Goal: Task Accomplishment & Management: Use online tool/utility

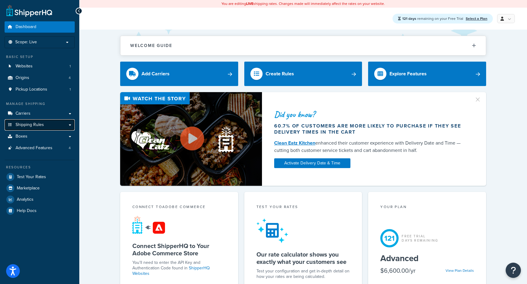
click at [49, 124] on link "Shipping Rules" at bounding box center [40, 124] width 70 height 11
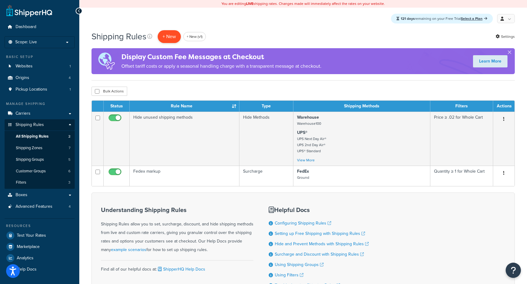
click at [171, 37] on p "+ New" at bounding box center [169, 36] width 23 height 13
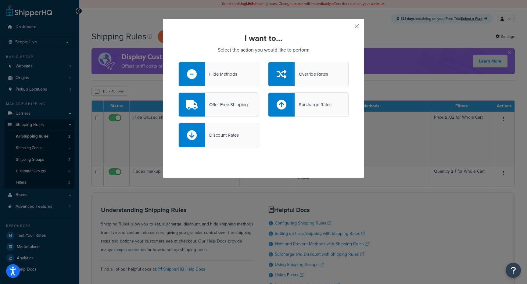
click at [287, 108] on div at bounding box center [282, 105] width 26 height 24
click at [0, 0] on input "Surcharge Rates" at bounding box center [0, 0] width 0 height 0
select select "CART"
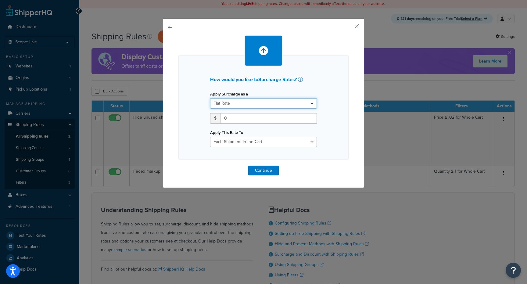
click at [274, 103] on select "Flat Rate Percentage Flat Rate & Percentage" at bounding box center [263, 103] width 107 height 10
click at [167, 26] on div "How would you like to Surcharge Rates ? Apply Surcharge as a Flat Rate Percenta…" at bounding box center [263, 103] width 201 height 170
click at [174, 26] on div "How would you like to Surcharge Rates ? Apply Surcharge as a Flat Rate Percenta…" at bounding box center [263, 103] width 201 height 170
click at [179, 166] on button "button" at bounding box center [179, 166] width 0 height 0
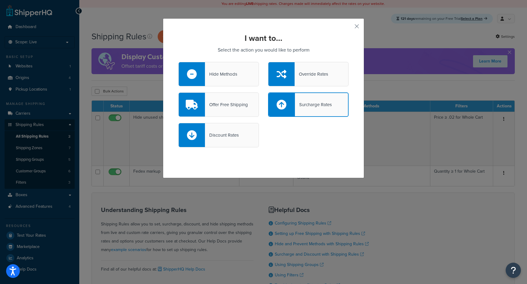
click at [314, 67] on div "Override Rates" at bounding box center [308, 74] width 81 height 24
click at [0, 0] on input "Override Rates" at bounding box center [0, 0] width 0 height 0
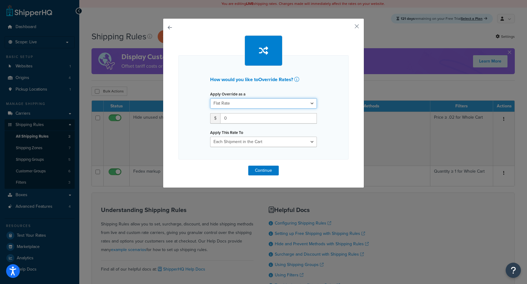
click at [273, 104] on select "Flat Rate Percentage Flat Rate & Percentage" at bounding box center [263, 103] width 107 height 10
click at [280, 104] on select "Flat Rate Percentage Flat Rate & Percentage" at bounding box center [263, 103] width 107 height 10
click at [265, 147] on select "Each Shipment in the Cart Each Origin in the Cart Each Shipping Group in the Ca…" at bounding box center [263, 142] width 107 height 10
click at [179, 166] on button "button" at bounding box center [179, 166] width 0 height 0
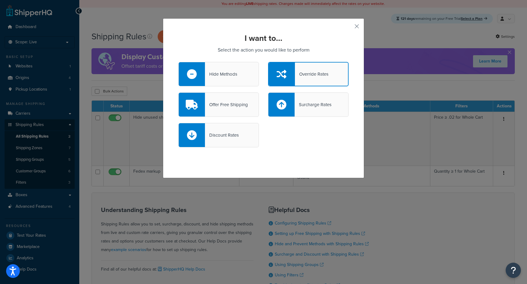
click at [328, 97] on div "Surcharge Rates" at bounding box center [308, 104] width 81 height 24
click at [0, 0] on input "Surcharge Rates" at bounding box center [0, 0] width 0 height 0
select select "CART"
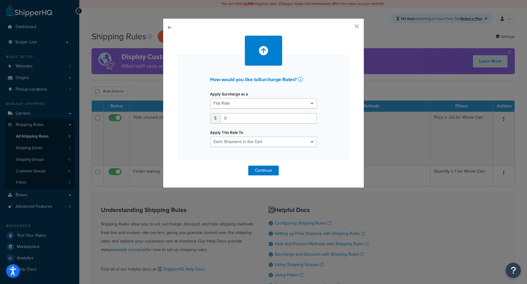
click at [263, 150] on div "How would you like to Surcharge Rates ? Apply Surcharge as a Flat Rate Percenta…" at bounding box center [264, 107] width 170 height 104
click at [263, 146] on select "Entire Cart Each Shipment in the Cart Each Origin in the Cart Each Shipping Gro…" at bounding box center [263, 142] width 107 height 10
click at [349, 28] on button "button" at bounding box center [348, 29] width 2 height 2
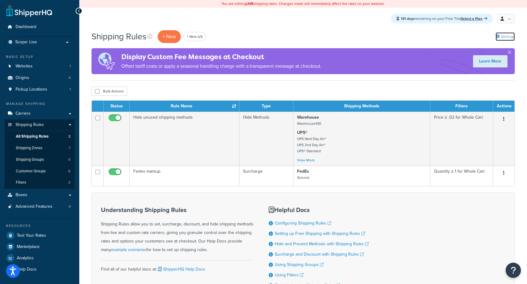
click at [508, 38] on link "Settings" at bounding box center [505, 36] width 19 height 9
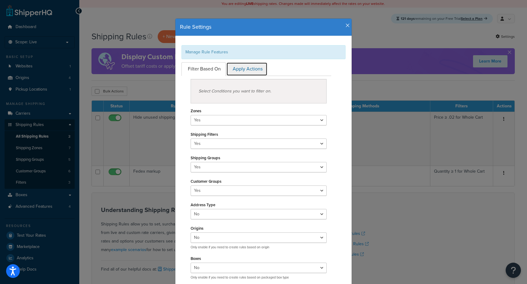
click at [254, 71] on link "Apply Actions" at bounding box center [246, 69] width 41 height 14
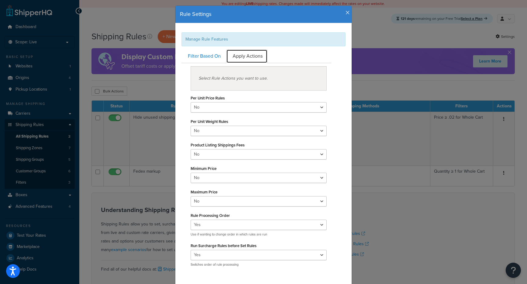
scroll to position [20, 0]
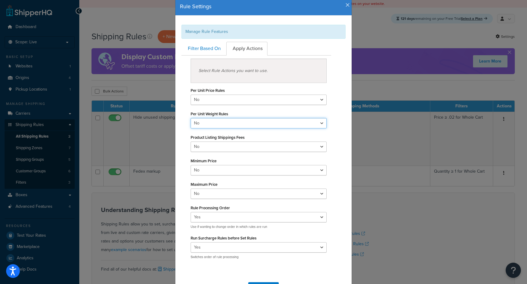
click at [256, 121] on select "Yes No" at bounding box center [259, 123] width 136 height 10
select select "true"
click at [191, 118] on select "Yes No" at bounding box center [259, 123] width 136 height 10
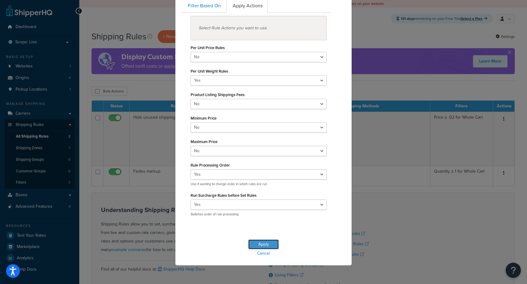
click at [268, 247] on button "Apply" at bounding box center [263, 245] width 31 height 10
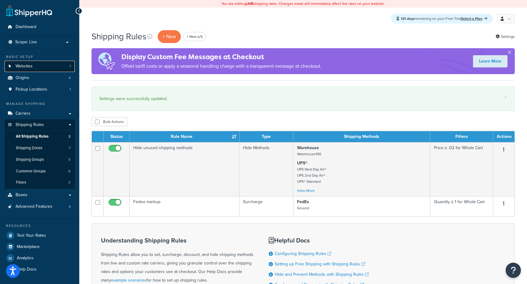
click at [40, 64] on link "Websites 1" at bounding box center [40, 66] width 70 height 11
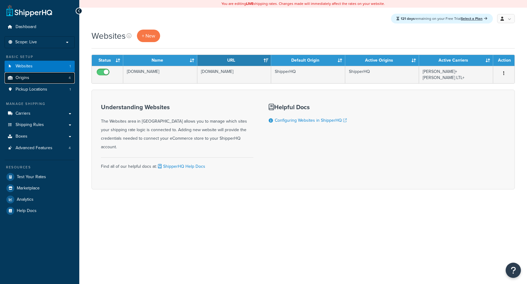
click at [56, 78] on link "Origins 4" at bounding box center [40, 77] width 70 height 11
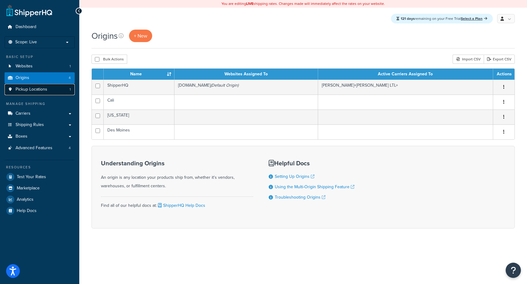
click at [58, 89] on link "Pickup Locations 1" at bounding box center [40, 89] width 70 height 11
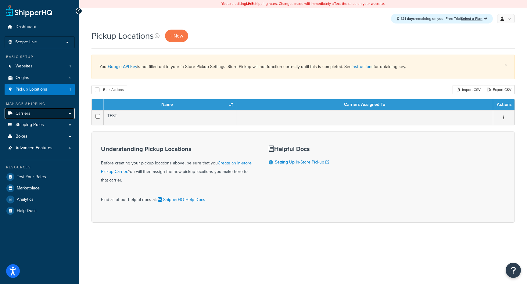
click at [52, 115] on link "Carriers" at bounding box center [40, 113] width 70 height 11
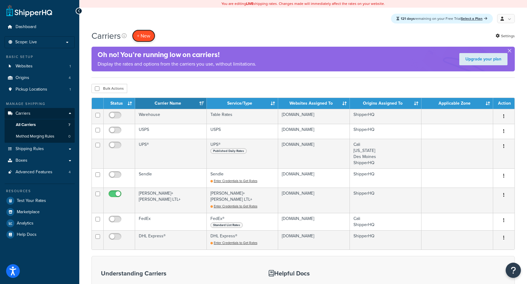
click at [141, 31] on button "+ New" at bounding box center [143, 36] width 23 height 13
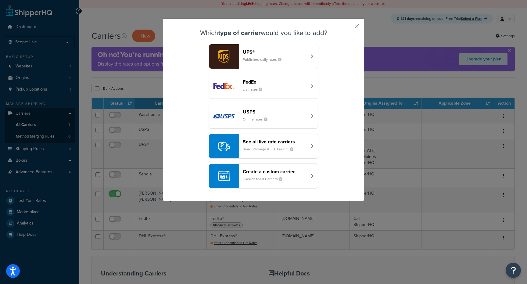
click at [354, 25] on div "Which type of carrier would you like to add? UPS® Published daily rates FedEx L…" at bounding box center [263, 109] width 201 height 183
click at [349, 28] on button "button" at bounding box center [348, 29] width 2 height 2
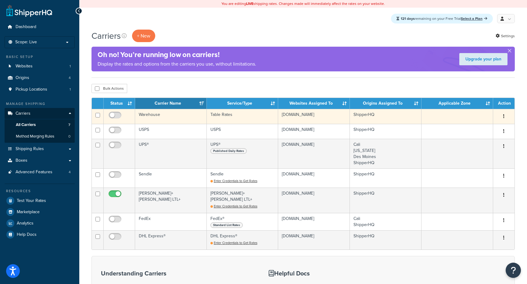
click at [261, 114] on td "Table Rates" at bounding box center [243, 116] width 72 height 15
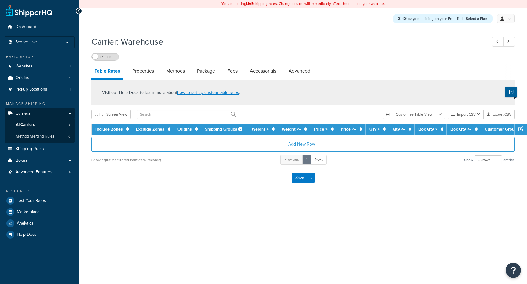
select select "25"
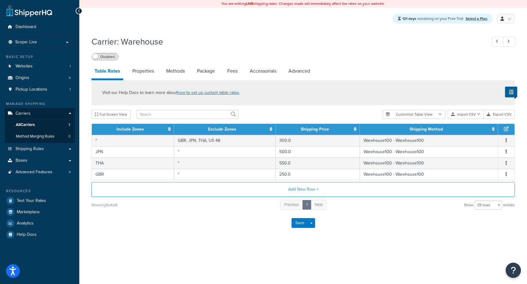
click at [328, 192] on button "Add New Row +" at bounding box center [304, 189] width 424 height 15
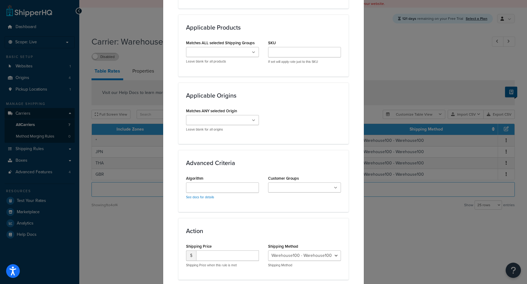
scroll to position [444, 0]
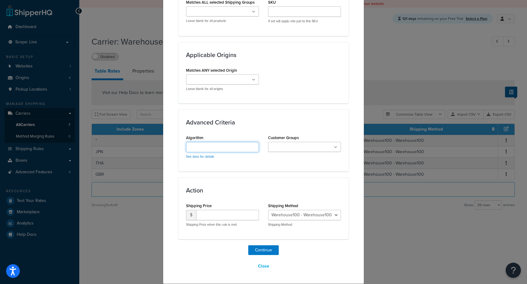
click at [242, 152] on input "Algorithm" at bounding box center [222, 147] width 73 height 10
click at [209, 157] on link "See docs for details" at bounding box center [200, 156] width 28 height 5
click at [313, 153] on div "Customer Groups Logged In Not Logged in Retail Wholesale VIP" at bounding box center [305, 144] width 82 height 23
click at [320, 147] on ul at bounding box center [304, 147] width 73 height 10
click at [240, 147] on input "Algorithm" at bounding box center [222, 147] width 73 height 10
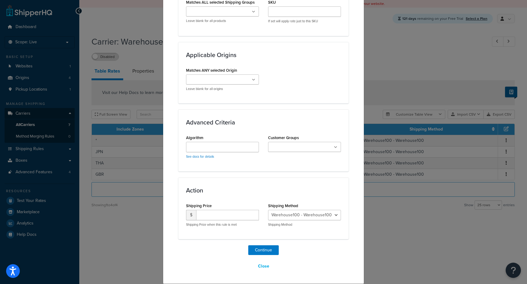
click at [247, 80] on ul at bounding box center [222, 79] width 73 height 10
click at [401, 56] on div "Create Table Rate Define your own rates according to any combination of destina…" at bounding box center [263, 142] width 527 height 284
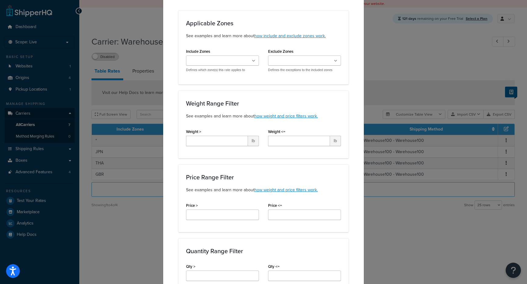
scroll to position [0, 0]
